Goal: Entertainment & Leisure: Consume media (video, audio)

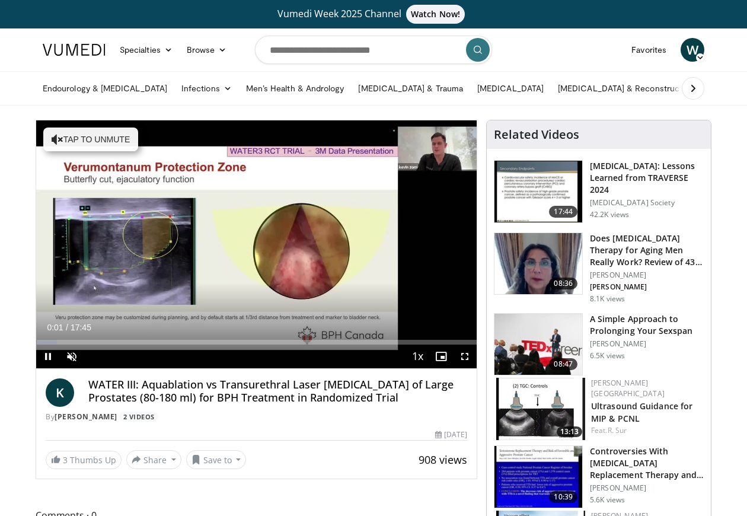
click at [50, 356] on span "Video Player" at bounding box center [48, 356] width 24 height 24
click at [69, 356] on span "Video Player" at bounding box center [72, 356] width 24 height 24
click at [46, 355] on span "Video Player" at bounding box center [48, 356] width 24 height 24
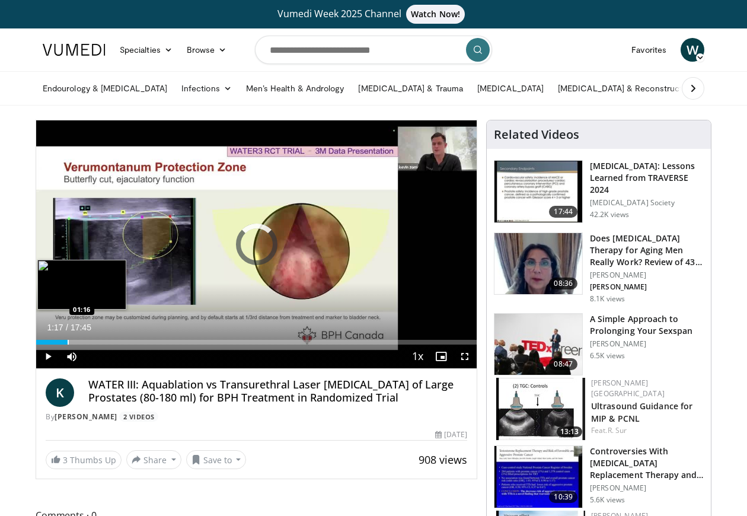
drag, startPoint x: 56, startPoint y: 343, endPoint x: 68, endPoint y: 342, distance: 11.9
click at [68, 342] on div "Progress Bar" at bounding box center [68, 342] width 1 height 5
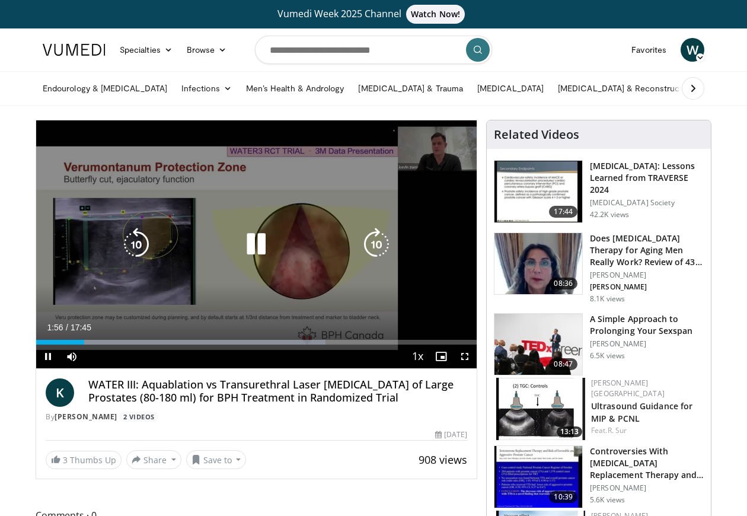
drag, startPoint x: 84, startPoint y: 341, endPoint x: 134, endPoint y: 338, distance: 49.9
click at [134, 338] on video-js "**********" at bounding box center [256, 244] width 440 height 248
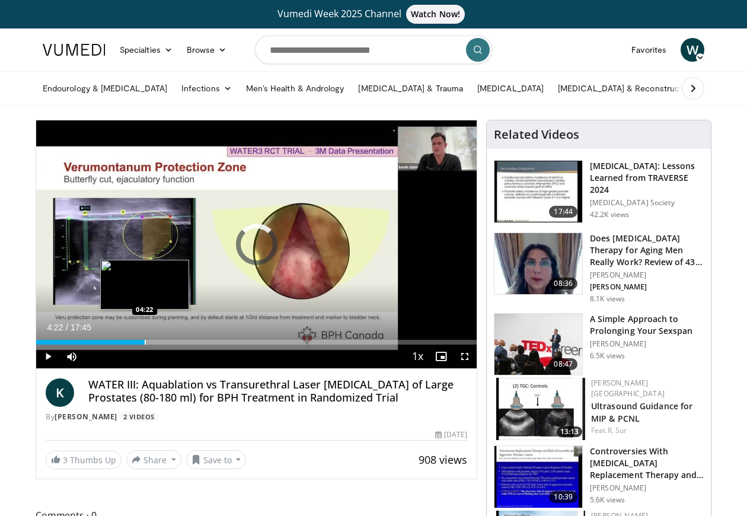
drag, startPoint x: 85, startPoint y: 339, endPoint x: 145, endPoint y: 342, distance: 59.9
click at [145, 342] on div "Loaded : 0.00% 04:18 04:22" at bounding box center [256, 338] width 440 height 11
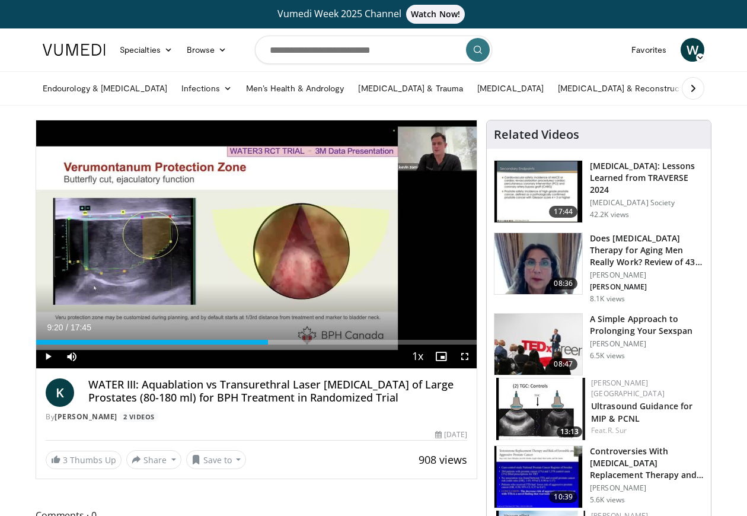
drag, startPoint x: 163, startPoint y: 343, endPoint x: 267, endPoint y: 347, distance: 103.8
click at [267, 347] on div "Current Time 9:20 / Duration 17:45 Play Skip Backward Skip Forward Mute 0% Load…" at bounding box center [256, 356] width 440 height 24
drag, startPoint x: 271, startPoint y: 343, endPoint x: 315, endPoint y: 345, distance: 44.0
click at [315, 345] on video-js "**********" at bounding box center [256, 244] width 440 height 248
drag, startPoint x: 281, startPoint y: 340, endPoint x: 328, endPoint y: 338, distance: 46.8
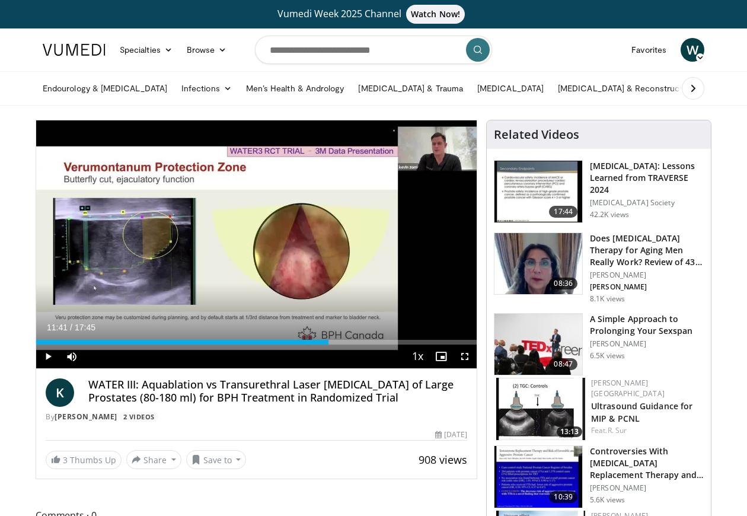
click at [328, 338] on div "Loaded : 66.62% 11:41 11:47" at bounding box center [256, 338] width 440 height 11
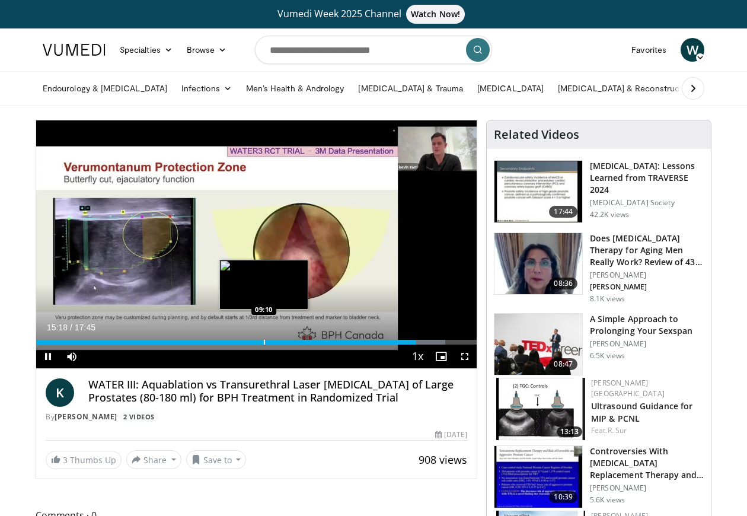
click at [264, 335] on div "Loaded : 92.90% 15:18 09:10" at bounding box center [256, 338] width 440 height 11
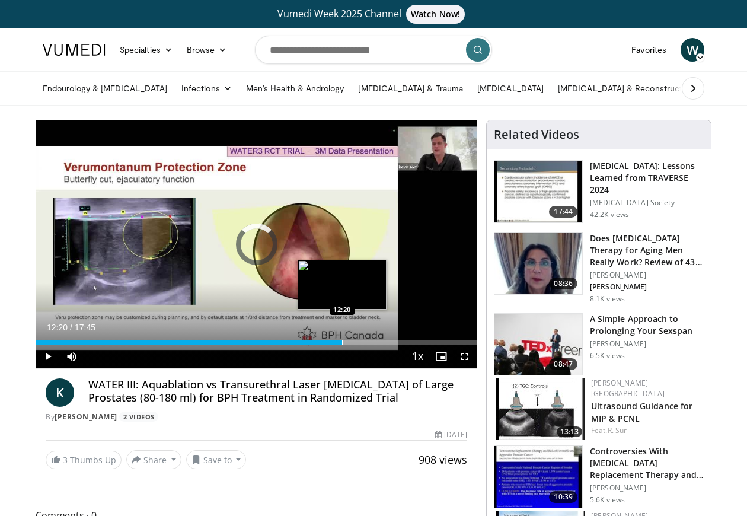
drag, startPoint x: 267, startPoint y: 341, endPoint x: 342, endPoint y: 337, distance: 74.7
click at [342, 337] on div "Loaded : 0.00% 12:18 12:20" at bounding box center [256, 338] width 440 height 11
drag, startPoint x: 343, startPoint y: 343, endPoint x: 357, endPoint y: 343, distance: 14.8
click at [357, 343] on div "Progress Bar" at bounding box center [357, 342] width 1 height 5
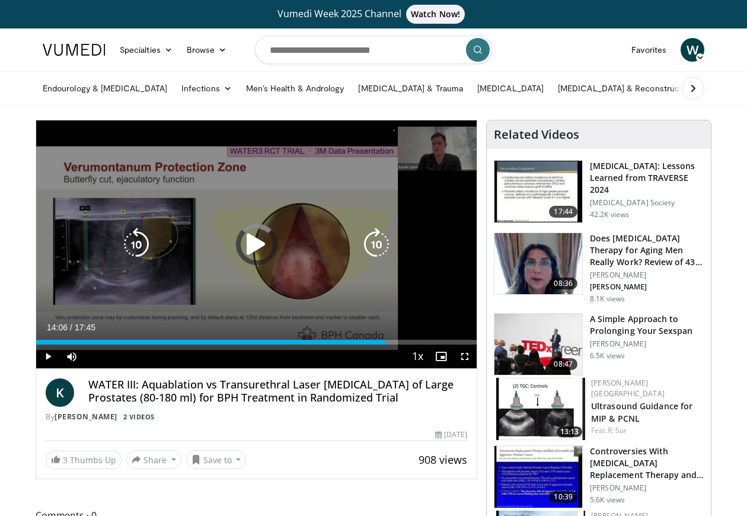
drag, startPoint x: 358, startPoint y: 343, endPoint x: 384, endPoint y: 339, distance: 26.4
click at [385, 339] on div "Loaded : 0.00% 14:06 14:06" at bounding box center [256, 338] width 440 height 11
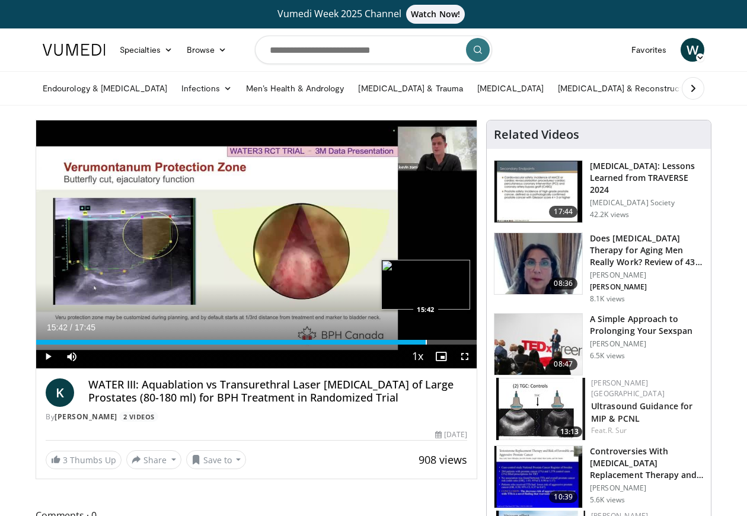
drag, startPoint x: 417, startPoint y: 343, endPoint x: 428, endPoint y: 342, distance: 10.7
click at [427, 342] on div "Progress Bar" at bounding box center [425, 342] width 1 height 5
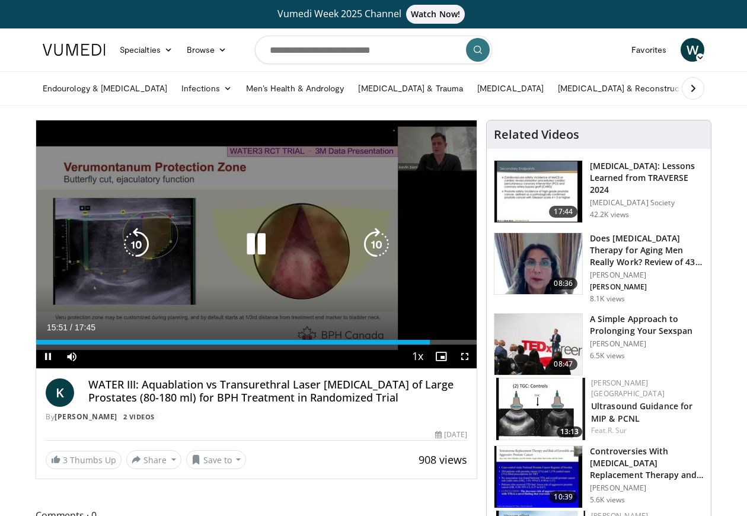
click at [372, 321] on div "10 seconds Tap to unmute" at bounding box center [256, 244] width 440 height 248
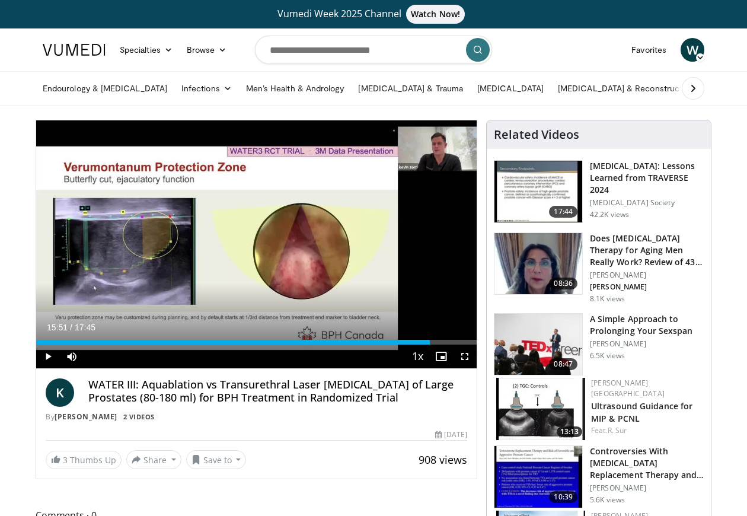
click at [48, 356] on span "Video Player" at bounding box center [48, 356] width 24 height 24
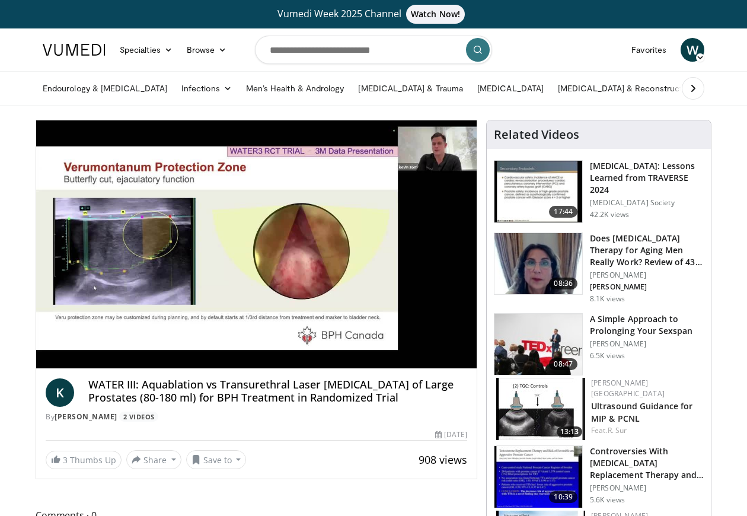
click at [47, 352] on div "10 seconds Tap to unmute" at bounding box center [256, 244] width 440 height 248
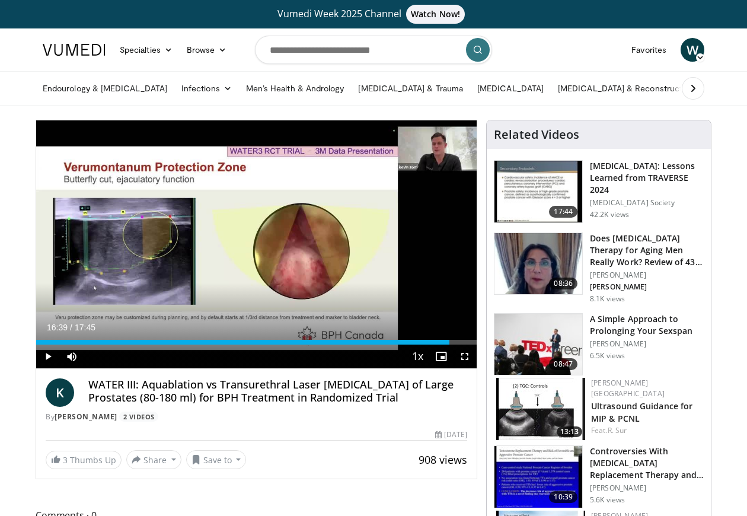
click at [47, 355] on span "Video Player" at bounding box center [48, 356] width 24 height 24
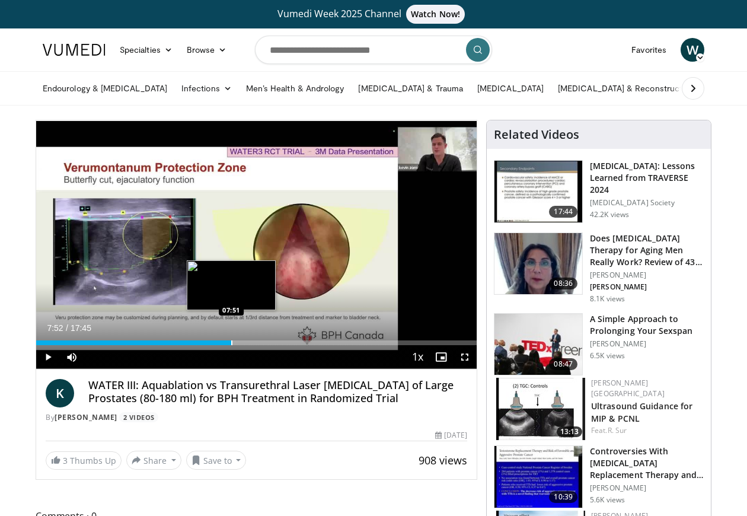
drag, startPoint x: 461, startPoint y: 340, endPoint x: 232, endPoint y: 338, distance: 229.3
click at [232, 338] on div "Loaded : 0.00% 07:52 07:51" at bounding box center [256, 339] width 440 height 11
